Goal: Navigation & Orientation: Find specific page/section

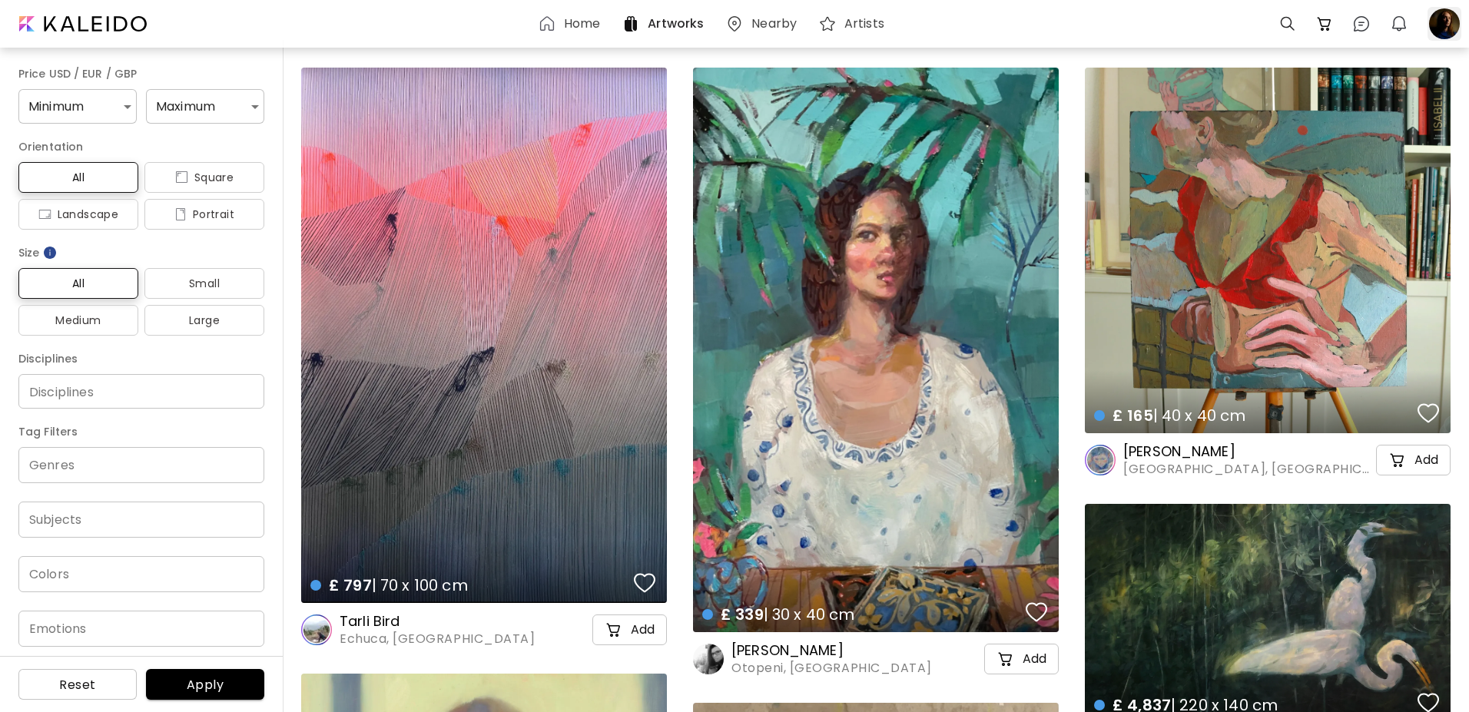
click at [1438, 28] on div at bounding box center [1445, 24] width 34 height 34
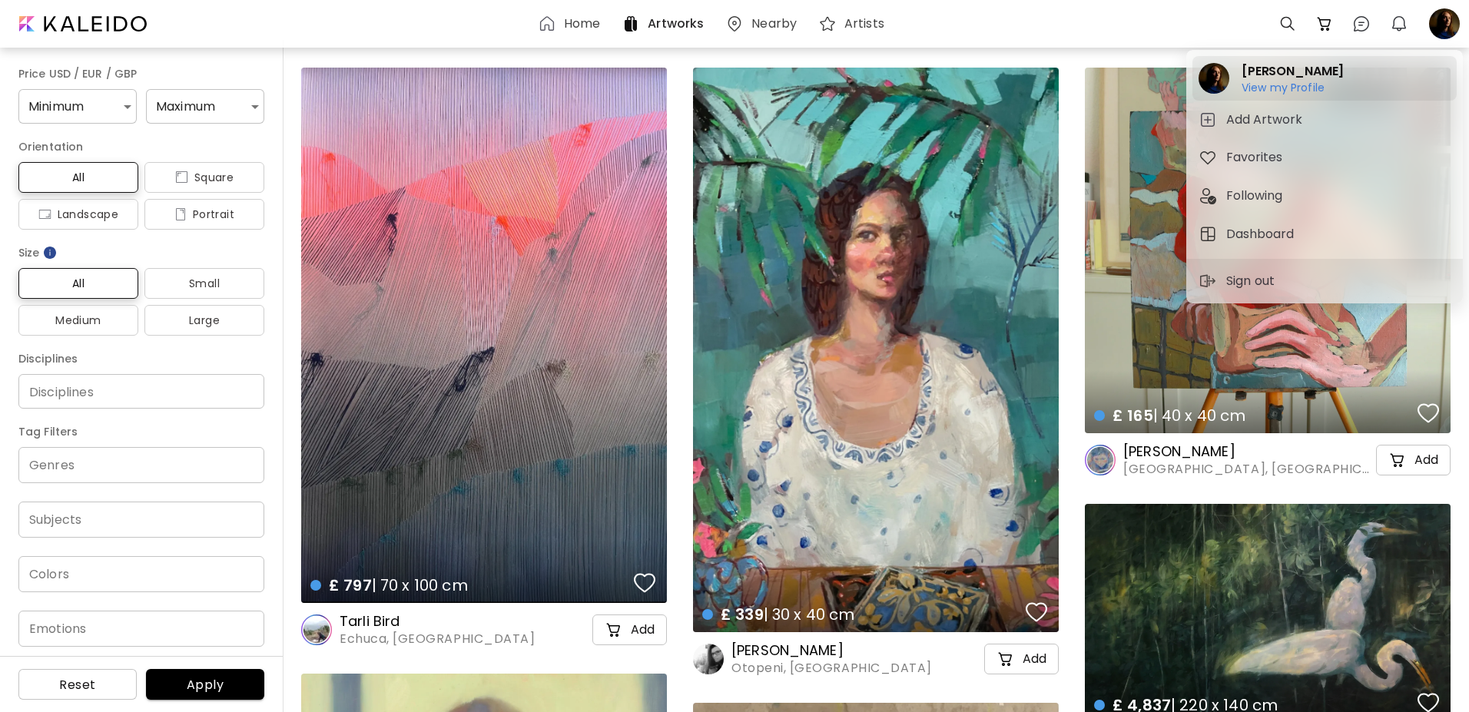
click at [1278, 88] on h6 "View my Profile" at bounding box center [1293, 88] width 102 height 14
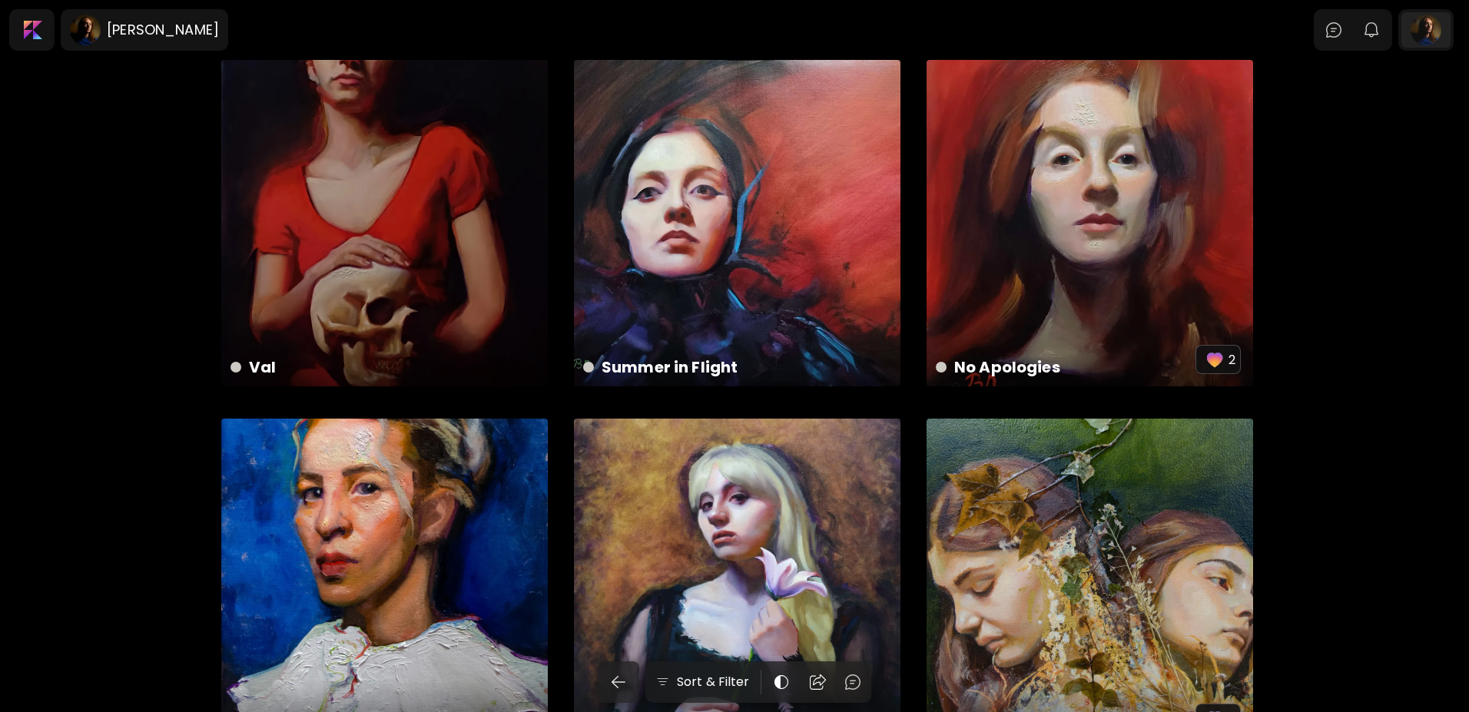
click at [1439, 32] on div at bounding box center [1426, 29] width 49 height 35
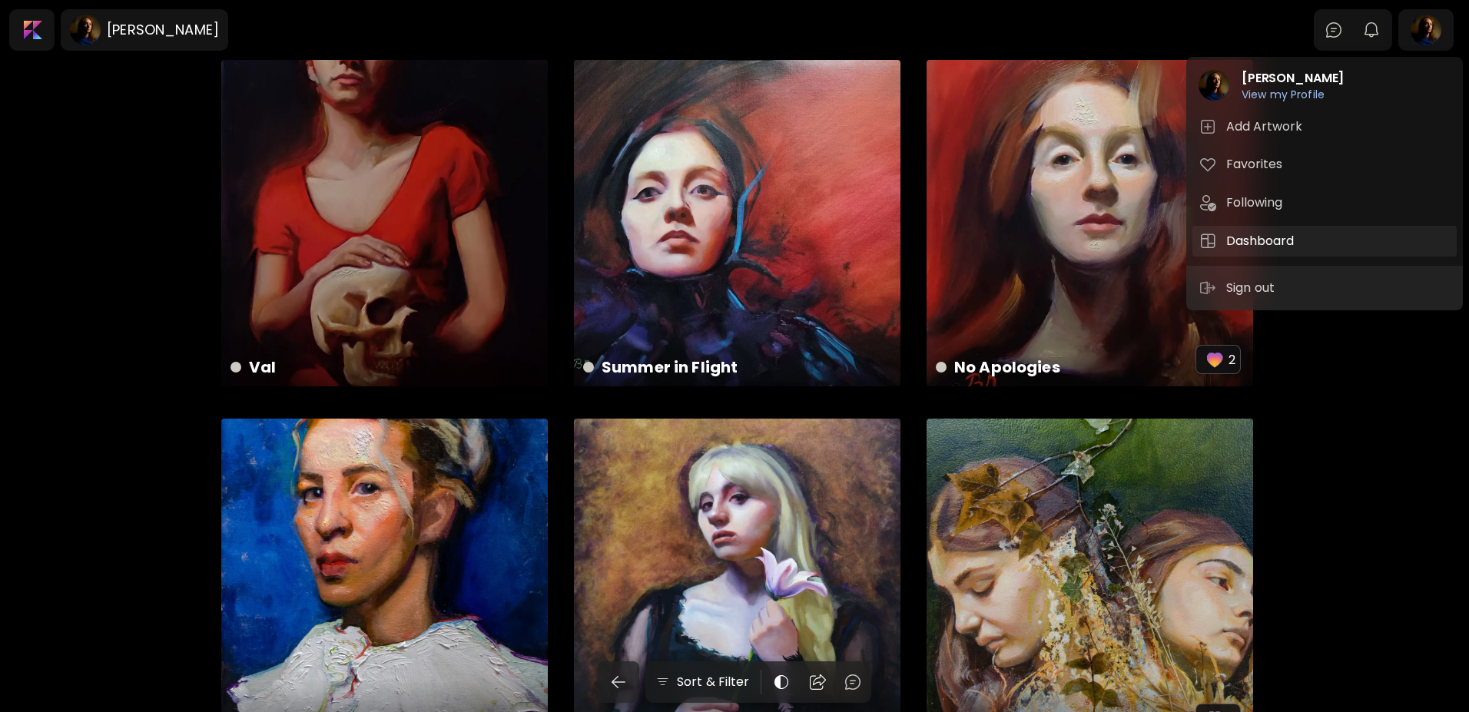
click at [1280, 234] on h5 "Dashboard" at bounding box center [1262, 241] width 72 height 18
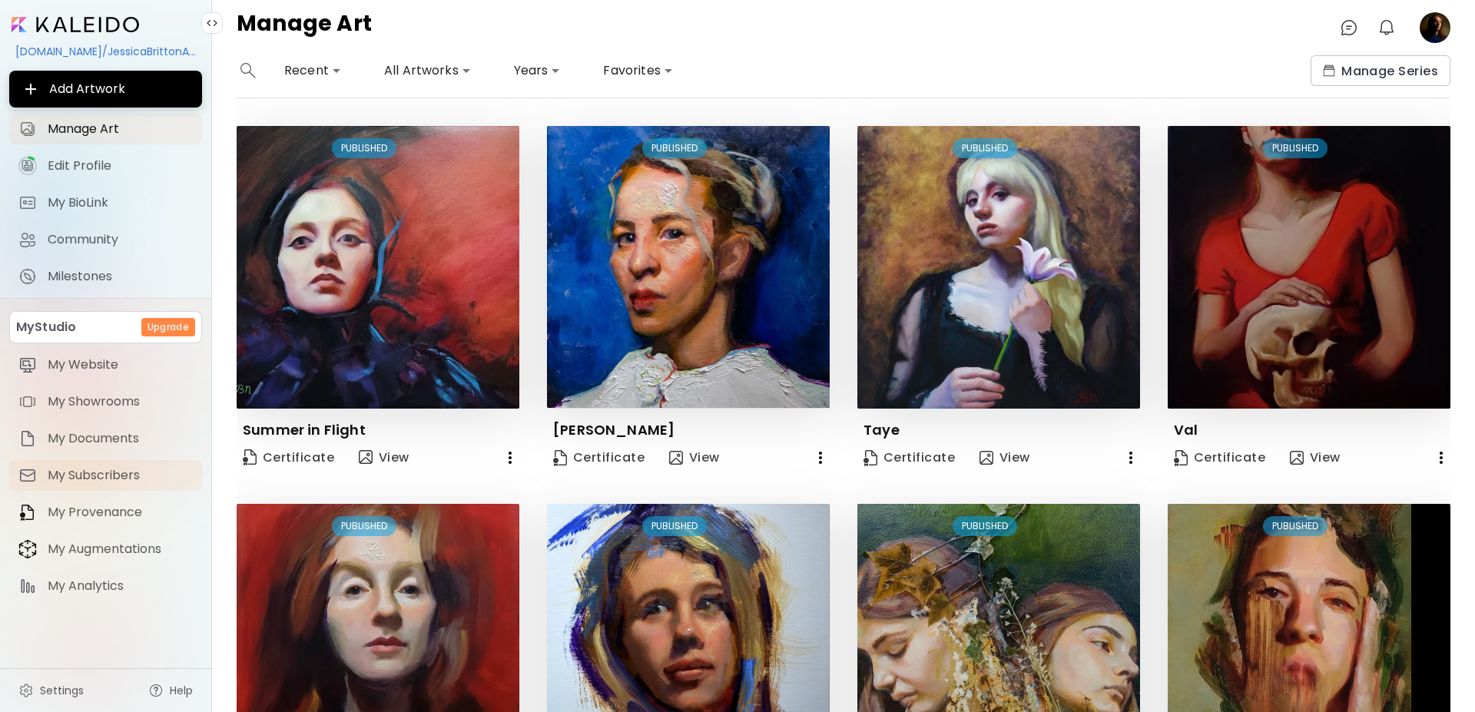
click at [102, 477] on span "My Subscribers" at bounding box center [120, 475] width 145 height 15
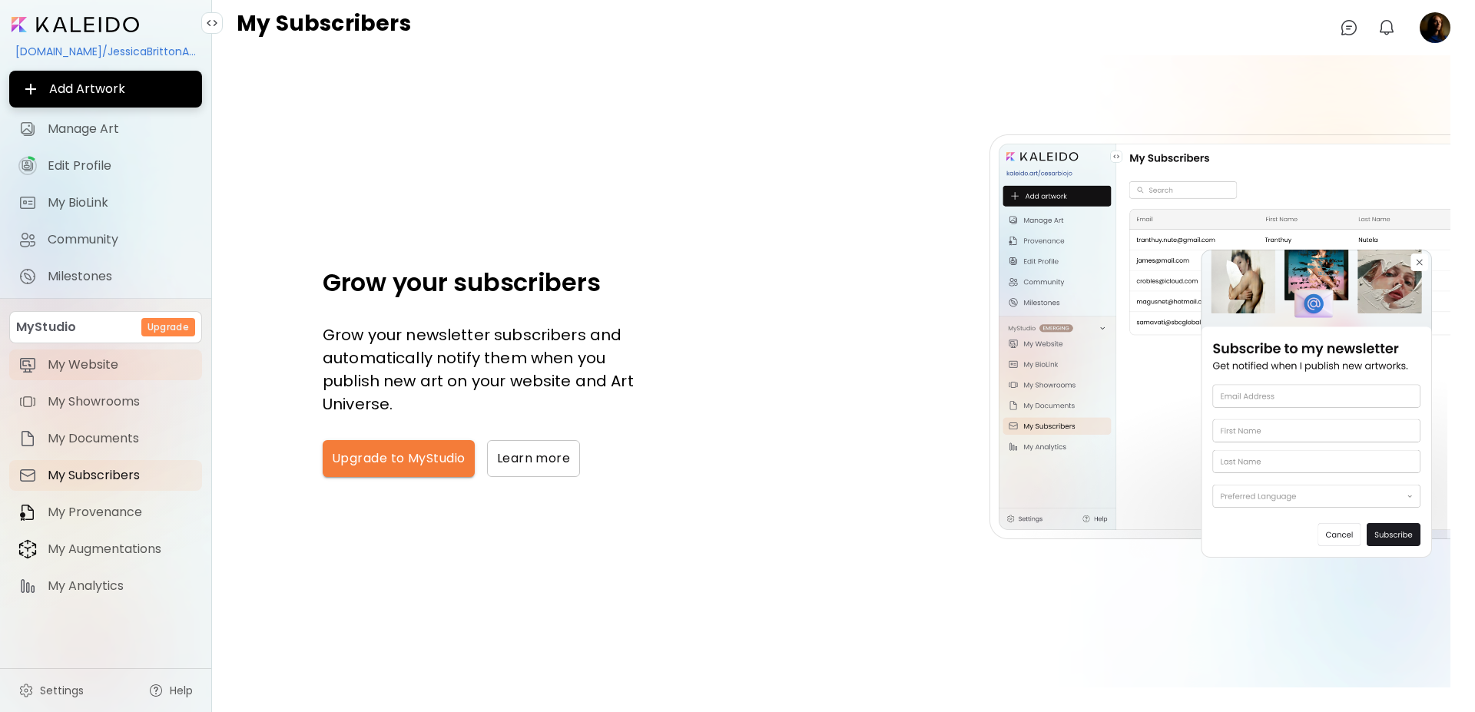
click at [71, 366] on span "My Website" at bounding box center [120, 364] width 145 height 15
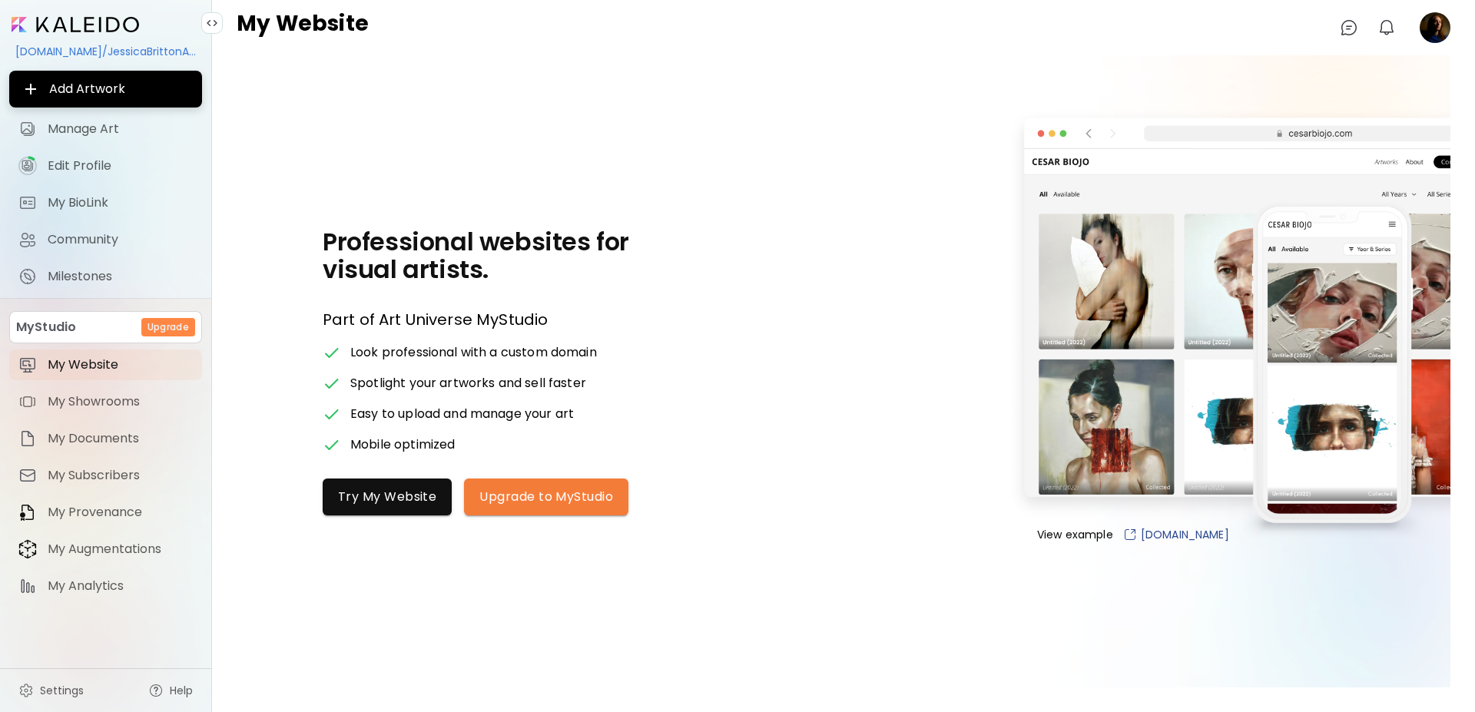
click at [1434, 28] on image at bounding box center [1435, 27] width 31 height 31
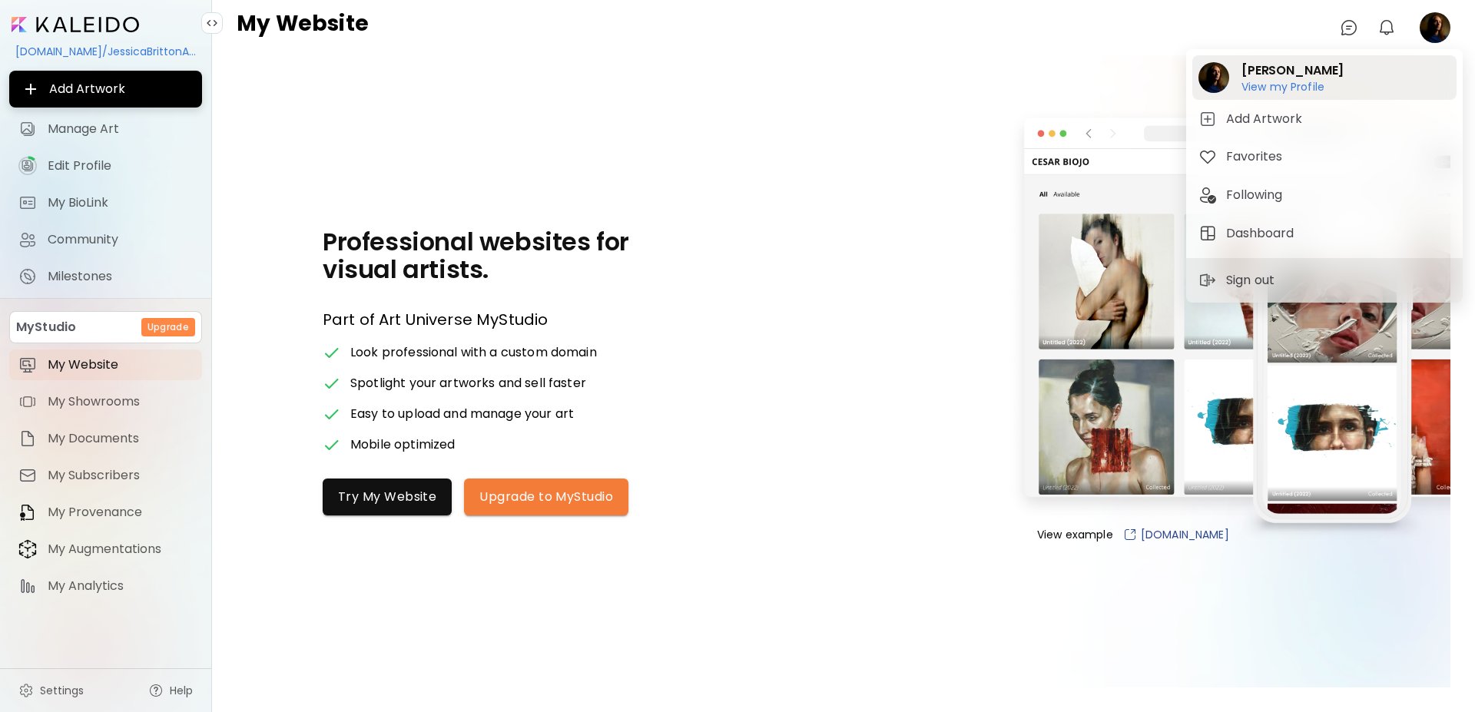
click at [1299, 81] on h6 "View my Profile" at bounding box center [1293, 87] width 102 height 14
